Goal: Find specific page/section: Find specific page/section

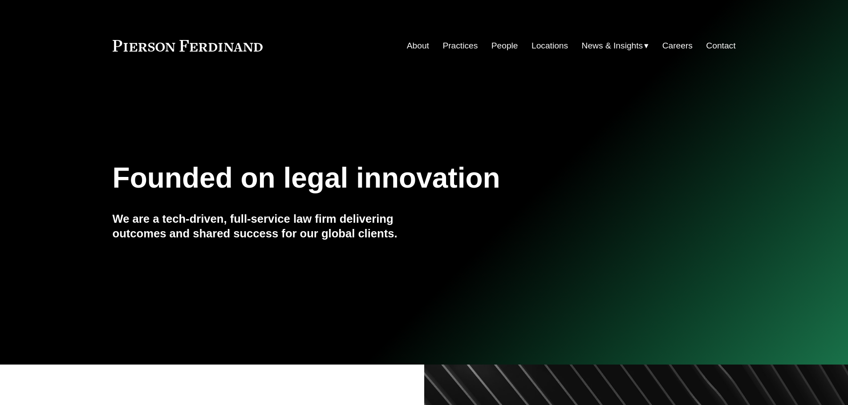
click at [500, 48] on link "People" at bounding box center [504, 45] width 27 height 17
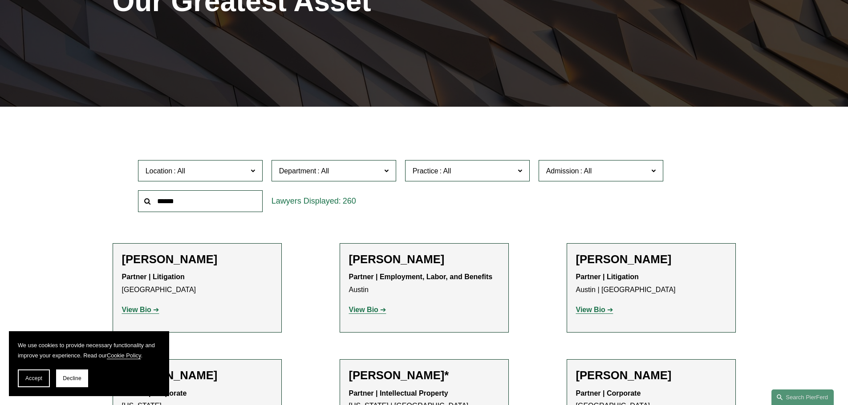
scroll to position [178, 0]
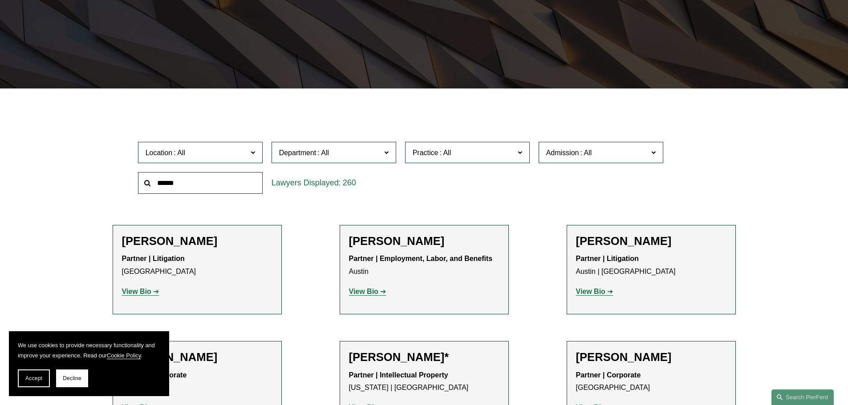
click at [368, 153] on span "Department" at bounding box center [330, 153] width 102 height 12
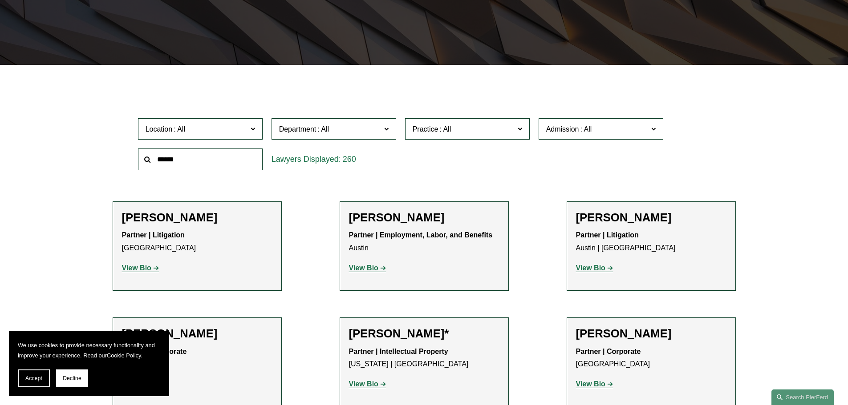
scroll to position [222, 0]
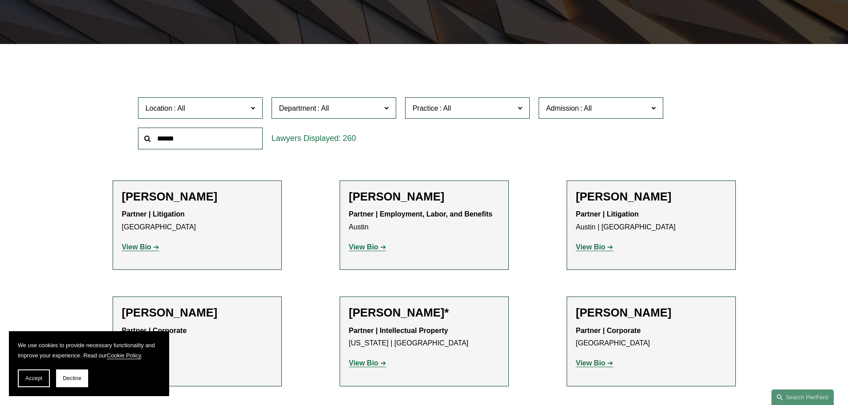
click at [169, 143] on input "text" at bounding box center [200, 139] width 125 height 22
type input "*******"
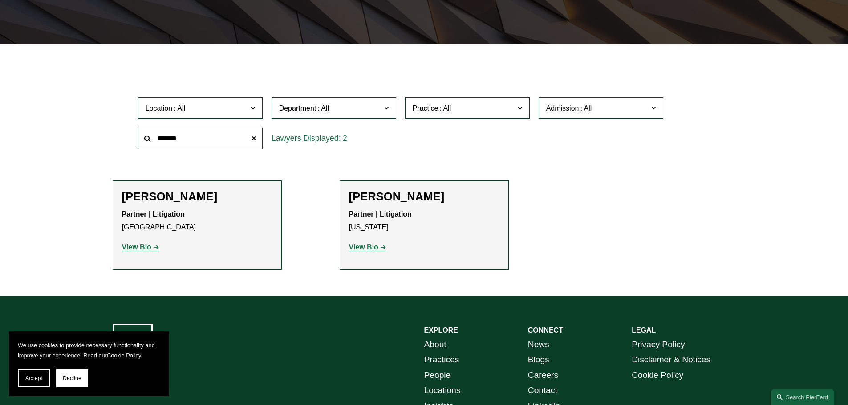
click at [141, 247] on strong "View Bio" at bounding box center [136, 247] width 29 height 8
